Goal: Task Accomplishment & Management: Use online tool/utility

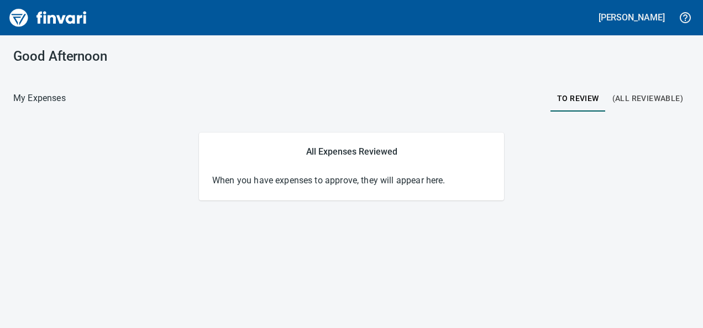
click at [637, 101] on span "(All Reviewable)" at bounding box center [647, 99] width 71 height 14
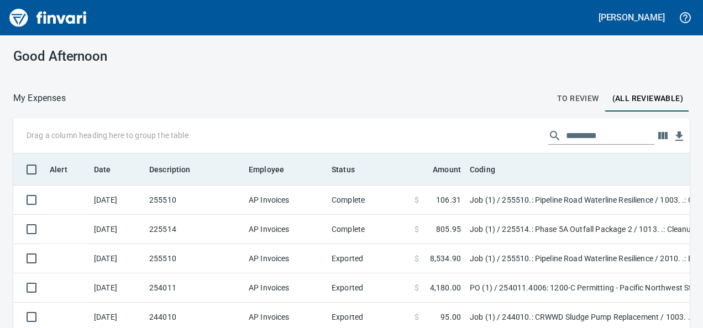
scroll to position [190, 651]
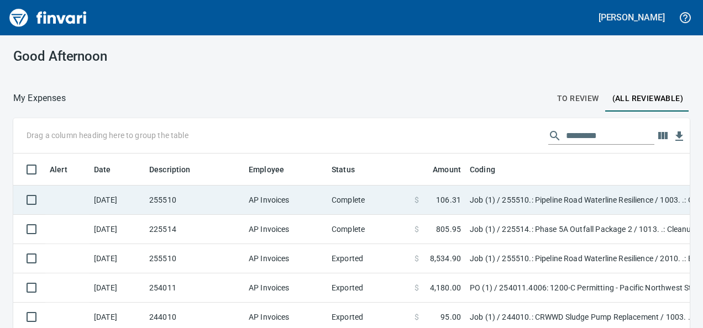
click at [266, 200] on td "AP Invoices" at bounding box center [285, 200] width 83 height 29
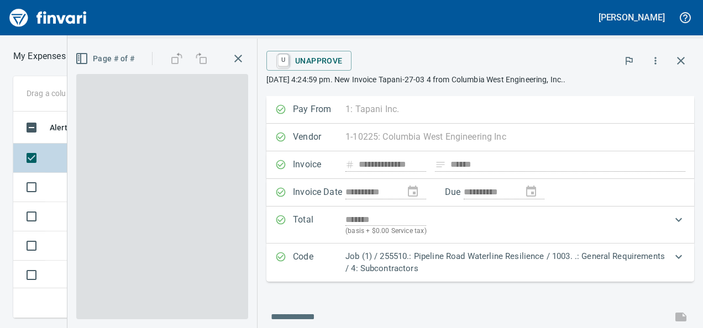
scroll to position [190, 383]
